Goal: Check status: Check status

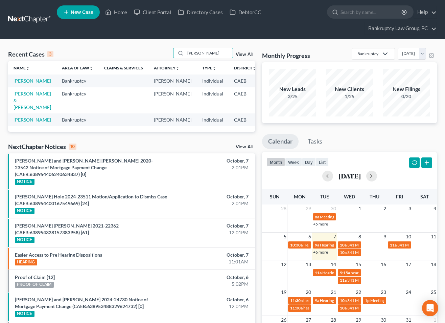
type input "[PERSON_NAME]"
click at [21, 80] on link "[PERSON_NAME]" at bounding box center [33, 81] width 38 height 6
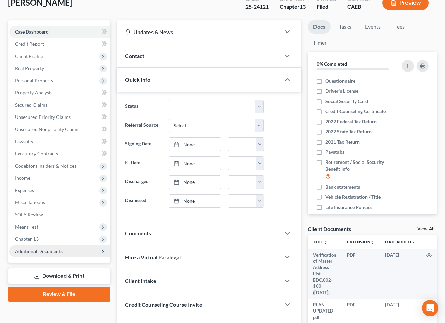
scroll to position [57, 0]
click at [33, 253] on span "Additional Documents" at bounding box center [59, 250] width 101 height 12
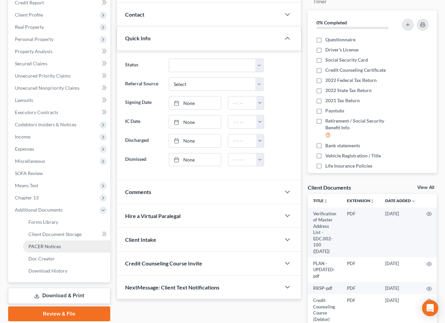
scroll to position [98, 0]
click at [43, 245] on span "PACER Notices" at bounding box center [44, 246] width 32 height 6
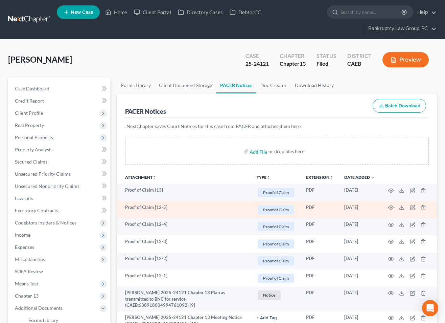
scroll to position [521, 0]
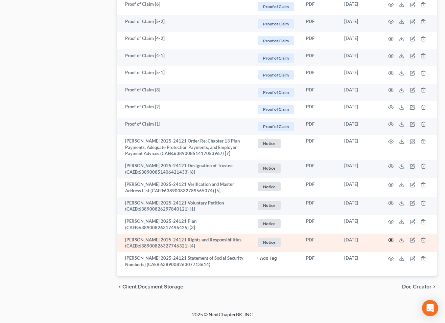
click at [390, 240] on icon "button" at bounding box center [390, 239] width 5 height 5
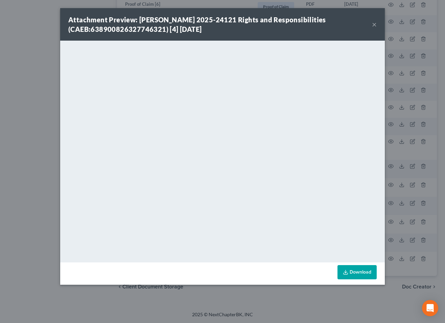
click at [379, 24] on div "Attachment Preview: [PERSON_NAME] 2025-24121 Rights and Responsibilities (CAEB:…" at bounding box center [222, 24] width 325 height 32
click at [376, 24] on button "×" at bounding box center [374, 24] width 5 height 8
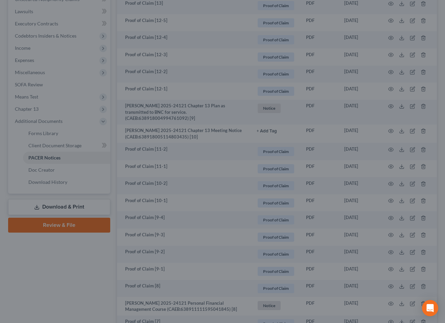
scroll to position [0, 0]
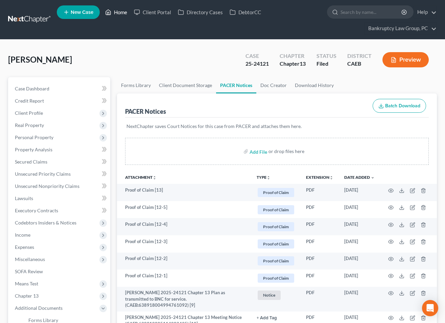
click at [124, 13] on link "Home" at bounding box center [116, 12] width 29 height 12
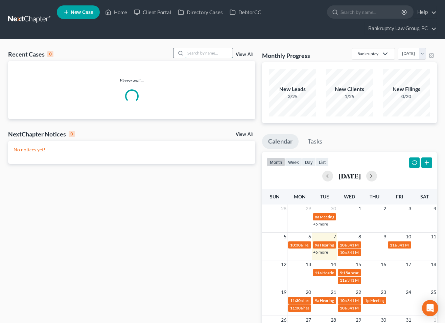
click at [216, 54] on input "search" at bounding box center [208, 53] width 47 height 10
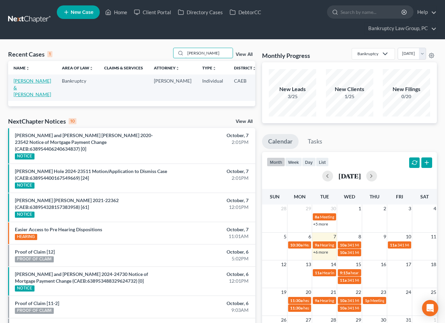
type input "[PERSON_NAME]"
click at [20, 81] on link "[PERSON_NAME] & [PERSON_NAME]" at bounding box center [33, 87] width 38 height 19
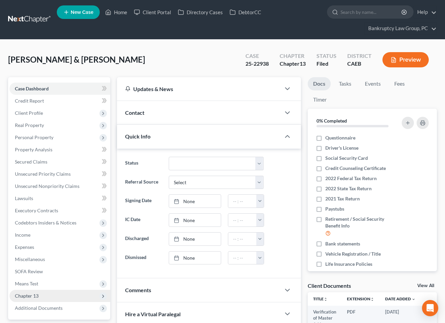
click at [49, 305] on span "Additional Documents" at bounding box center [39, 308] width 48 height 6
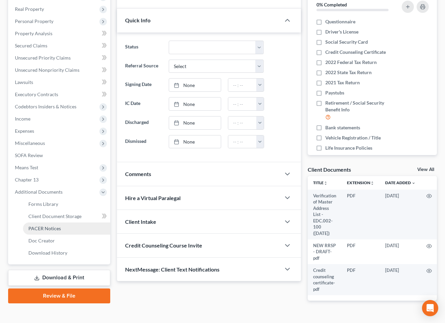
click at [45, 226] on span "PACER Notices" at bounding box center [44, 228] width 32 height 6
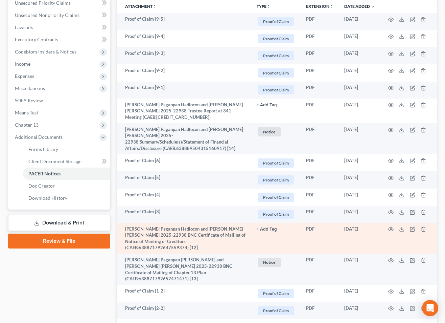
scroll to position [170, 0]
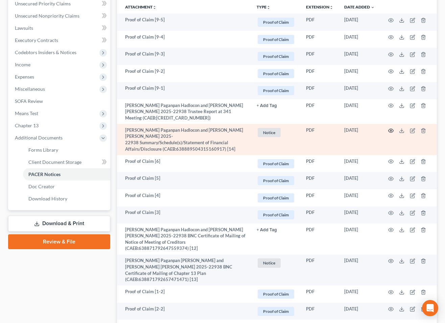
click at [392, 131] on icon "button" at bounding box center [390, 130] width 5 height 5
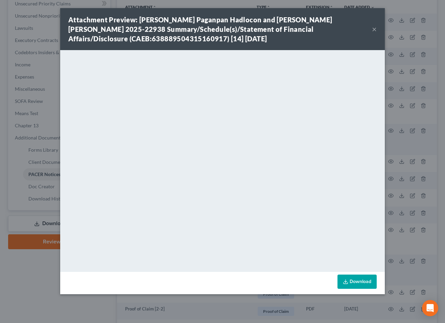
click at [372, 29] on button "×" at bounding box center [374, 29] width 5 height 8
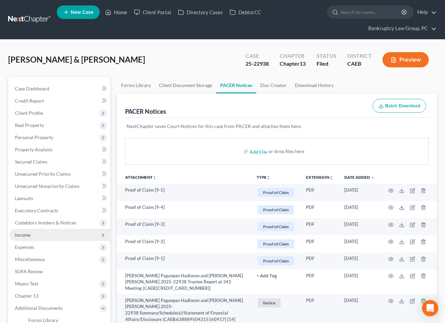
scroll to position [6, 0]
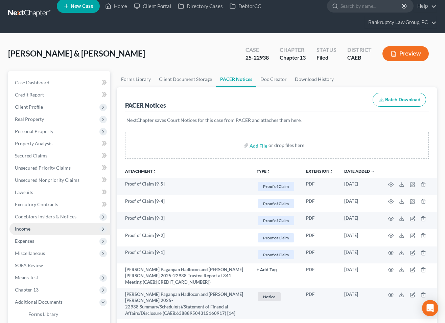
click at [25, 227] on span "Income" at bounding box center [23, 229] width 16 height 6
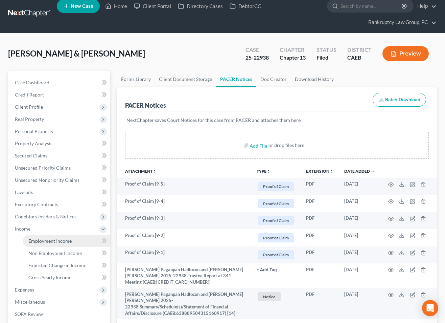
scroll to position [26, 0]
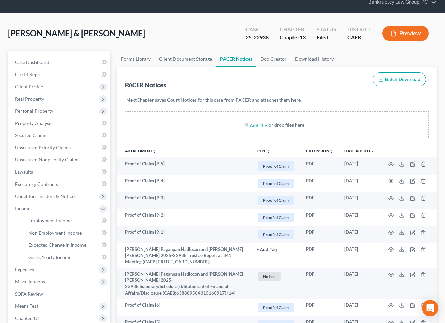
click at [407, 31] on button "Preview" at bounding box center [405, 33] width 46 height 15
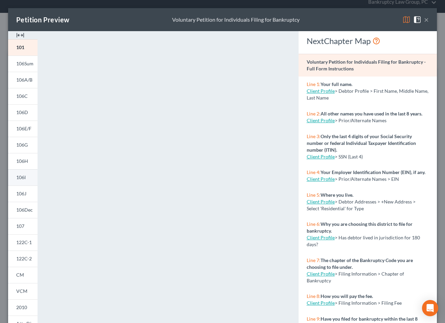
click at [24, 178] on span "106I" at bounding box center [20, 177] width 9 height 6
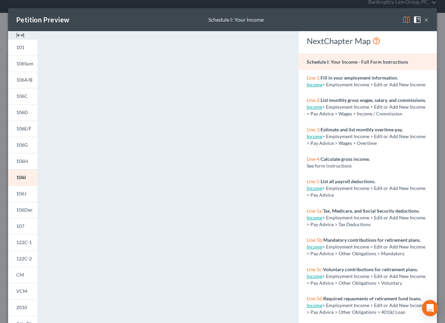
click at [426, 21] on button "×" at bounding box center [426, 20] width 5 height 8
